Goal: Transaction & Acquisition: Purchase product/service

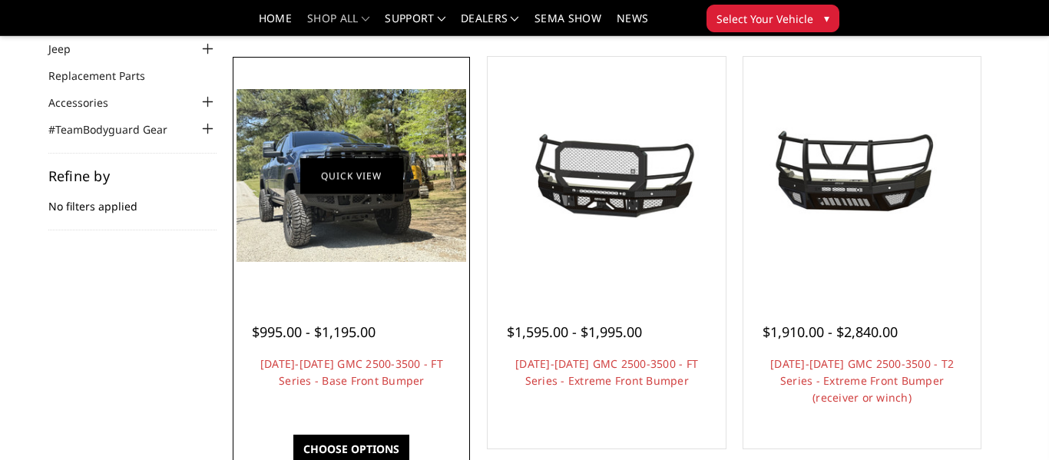
scroll to position [107, 0]
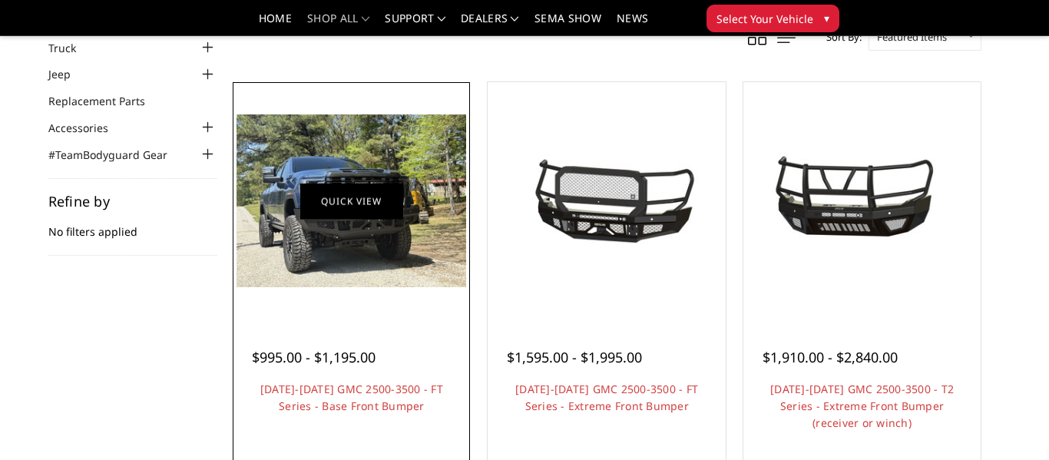
click at [361, 191] on link "Quick view" at bounding box center [351, 201] width 103 height 36
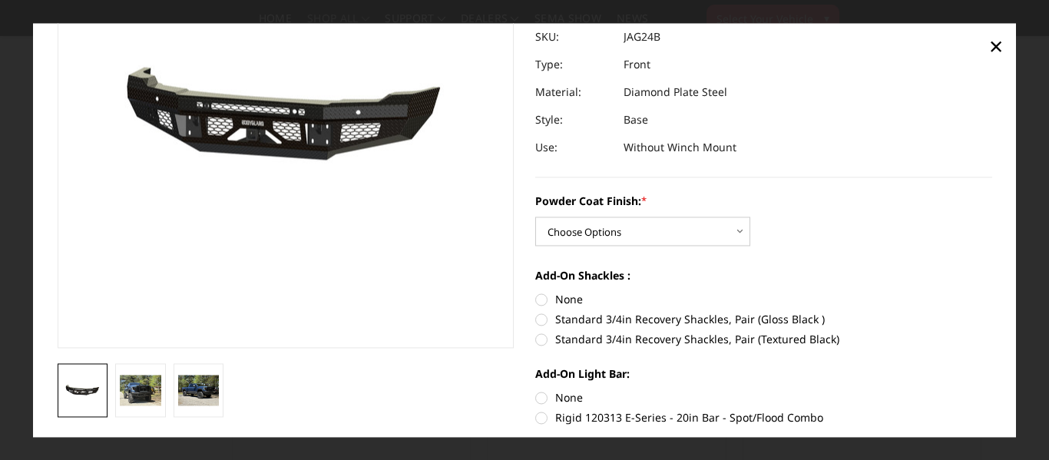
scroll to position [164, 0]
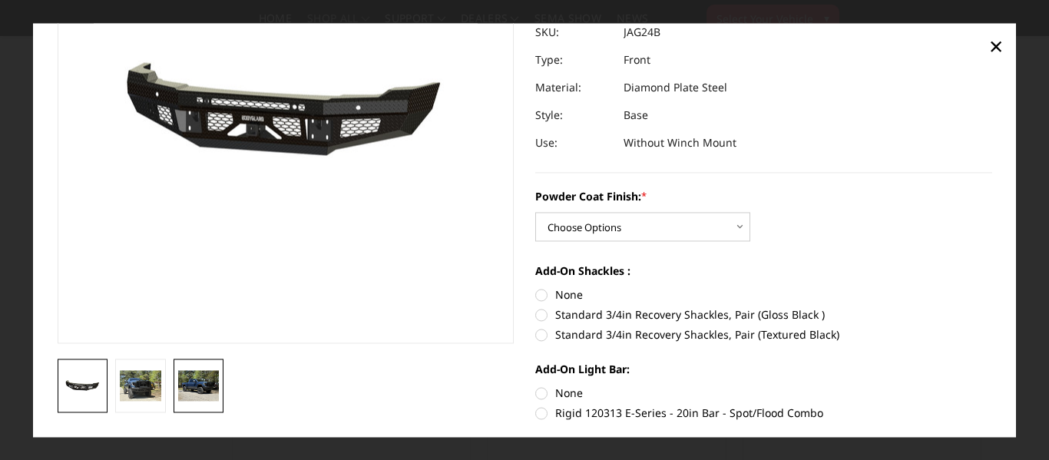
click at [204, 380] on img at bounding box center [198, 385] width 41 height 31
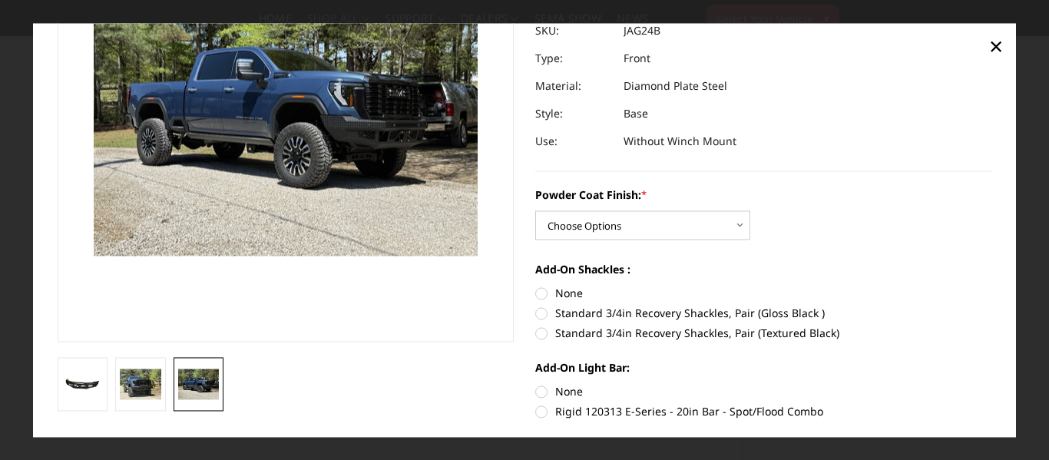
scroll to position [171, 0]
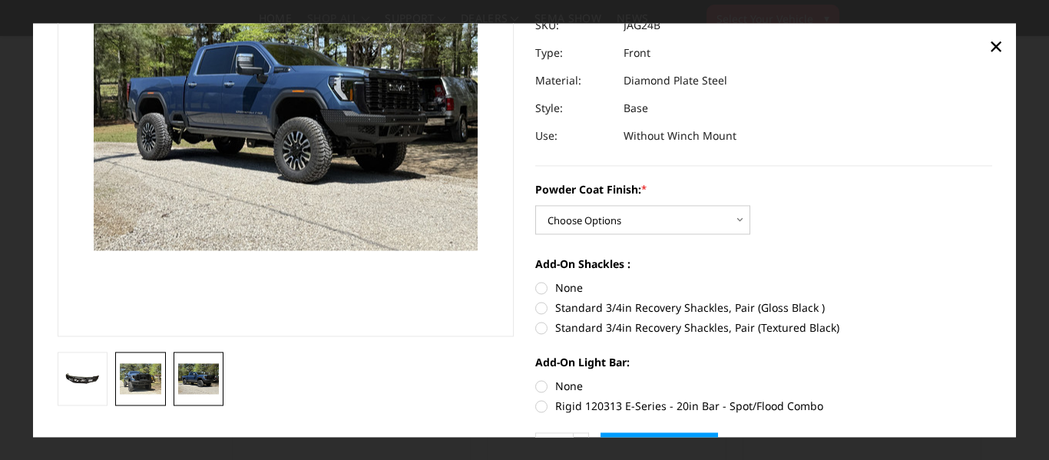
click at [129, 373] on img at bounding box center [140, 378] width 41 height 31
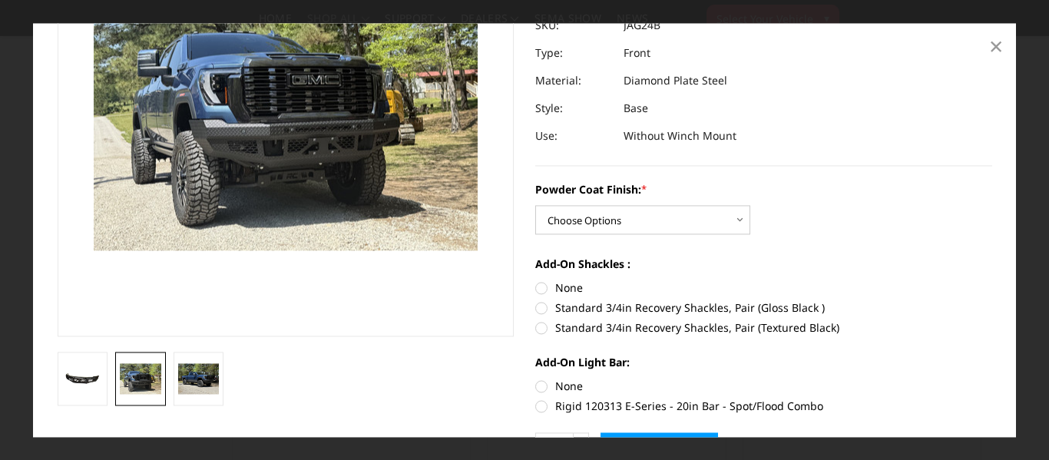
click at [993, 49] on span "×" at bounding box center [997, 46] width 14 height 33
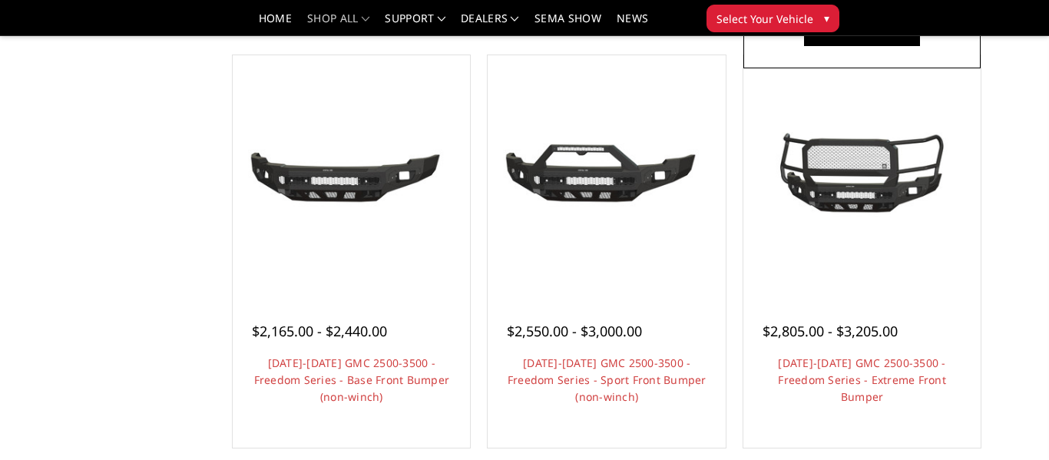
scroll to position [552, 0]
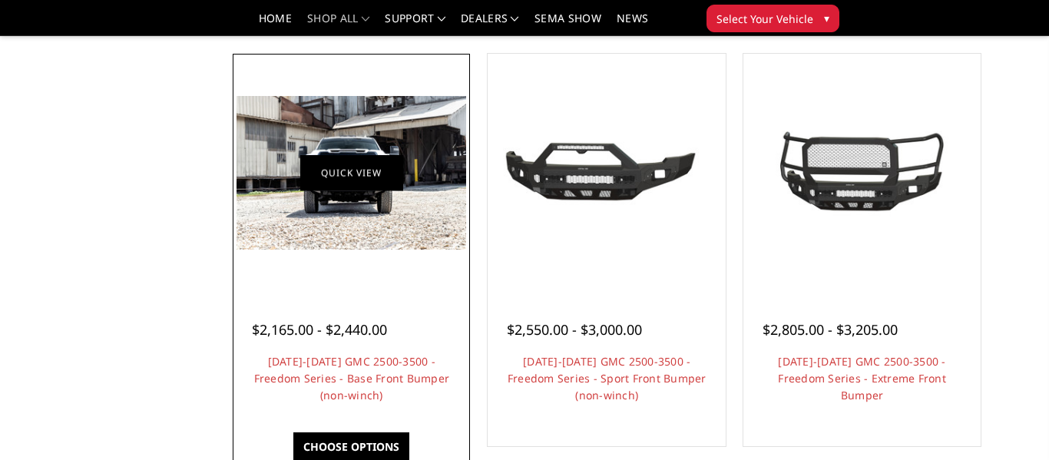
click at [374, 161] on link "Quick view" at bounding box center [351, 173] width 103 height 36
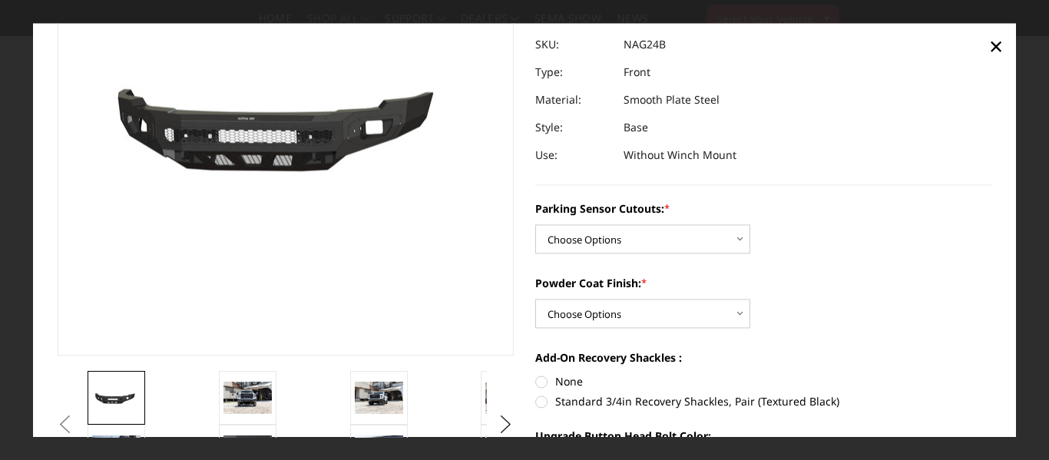
scroll to position [155, 0]
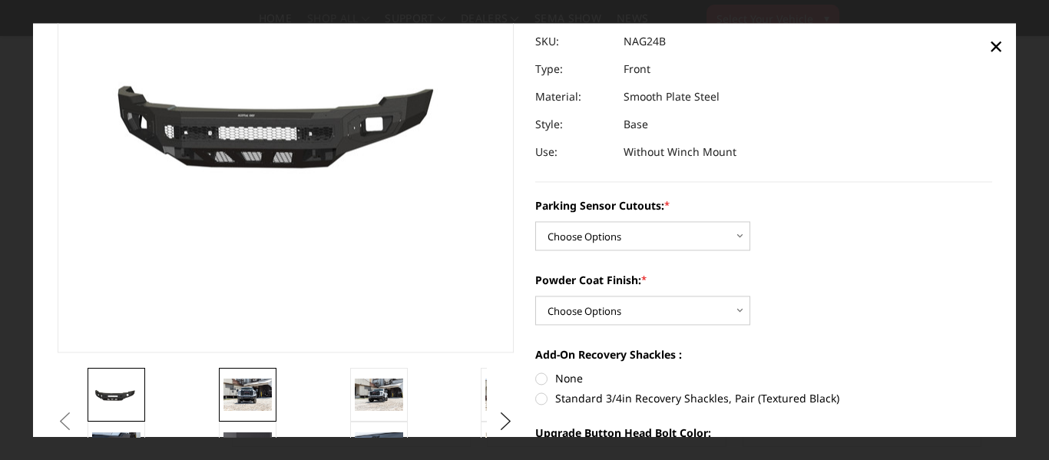
click at [247, 403] on img at bounding box center [248, 395] width 48 height 32
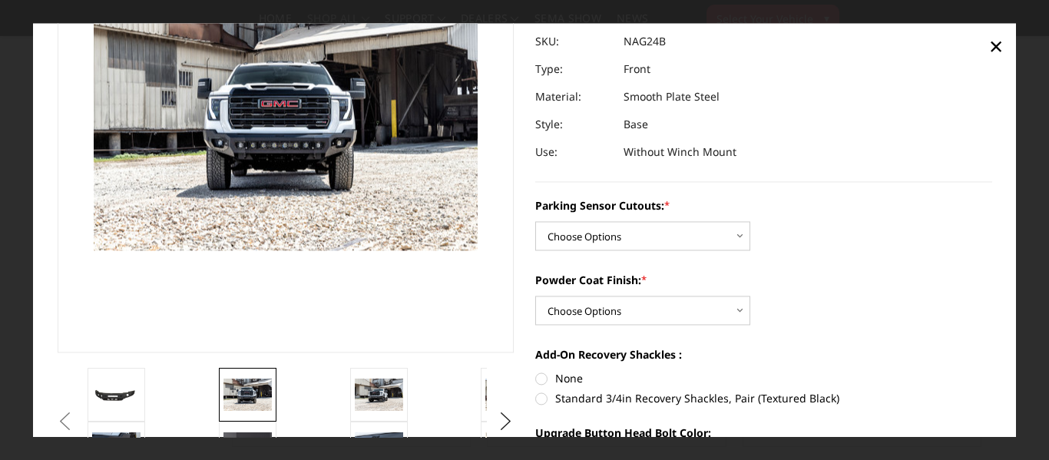
scroll to position [117, 0]
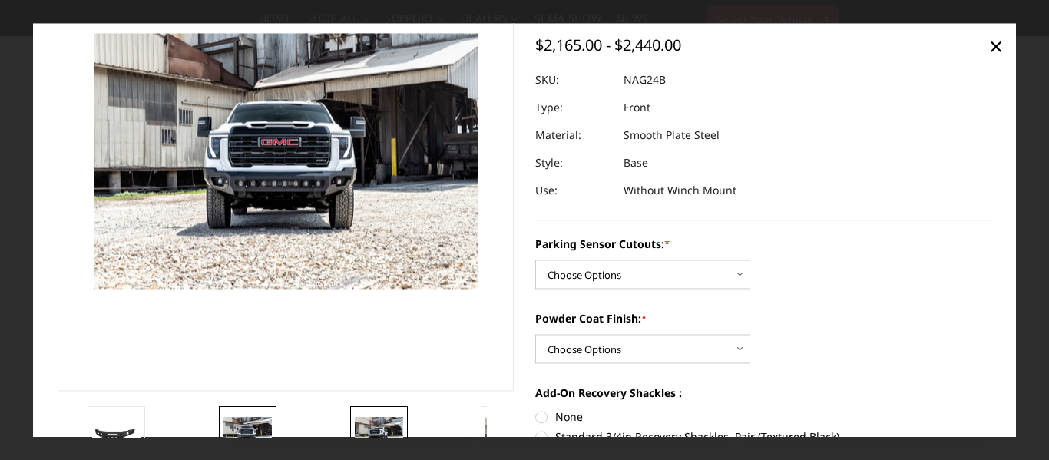
click at [390, 433] on img at bounding box center [379, 433] width 48 height 32
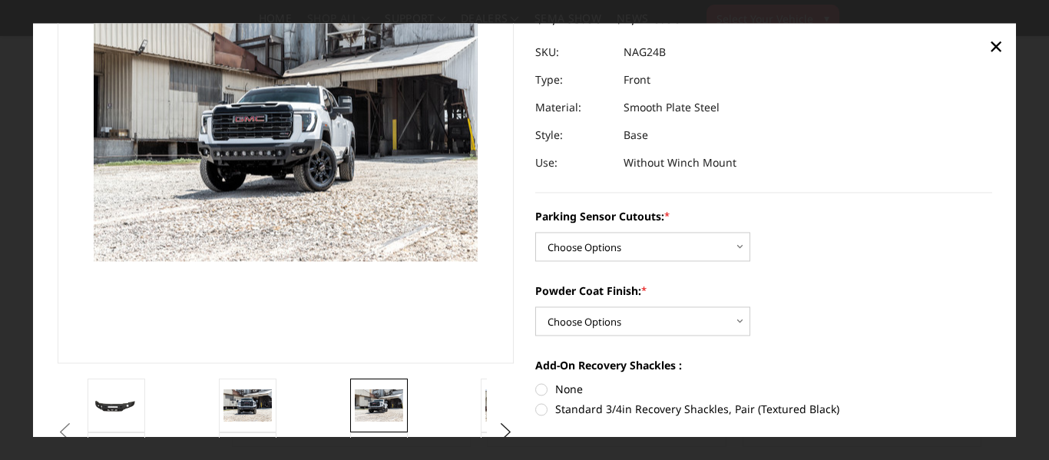
scroll to position [149, 0]
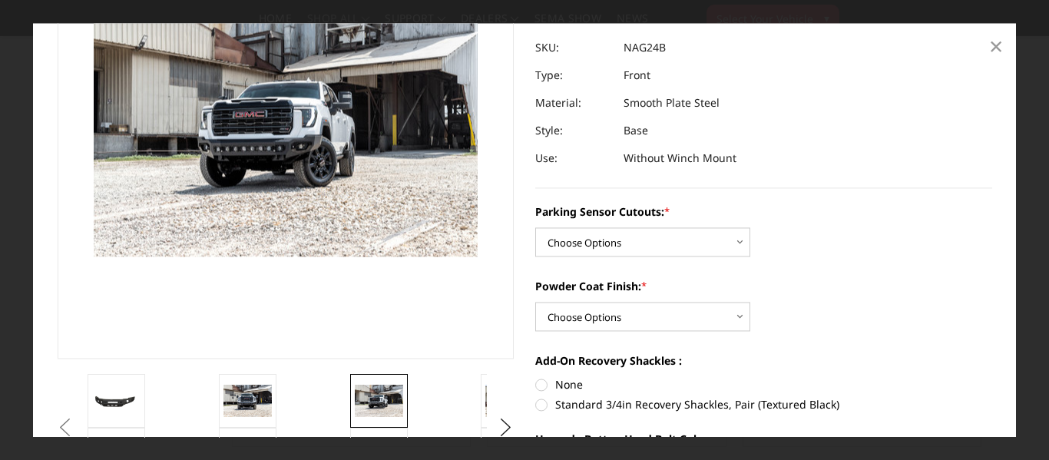
click at [996, 41] on span "×" at bounding box center [997, 46] width 14 height 33
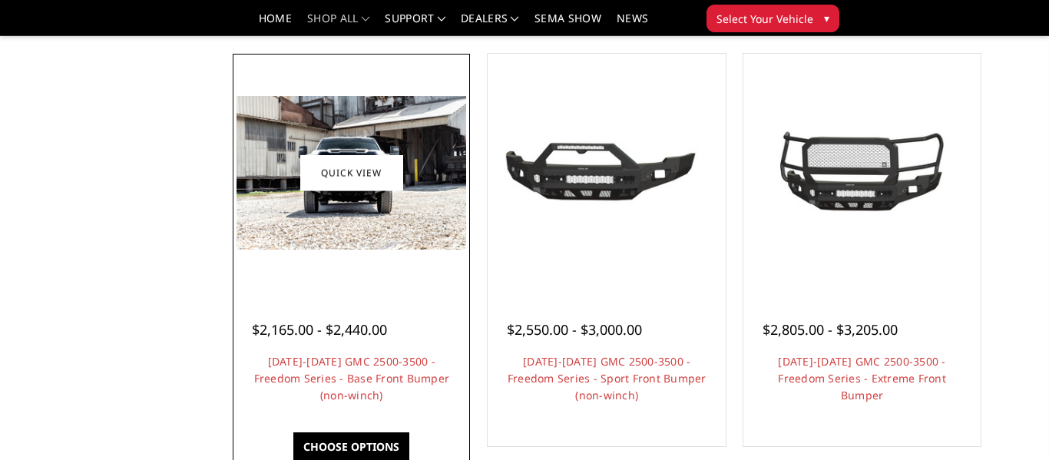
click at [337, 246] on img at bounding box center [352, 172] width 230 height 153
